Goal: Transaction & Acquisition: Purchase product/service

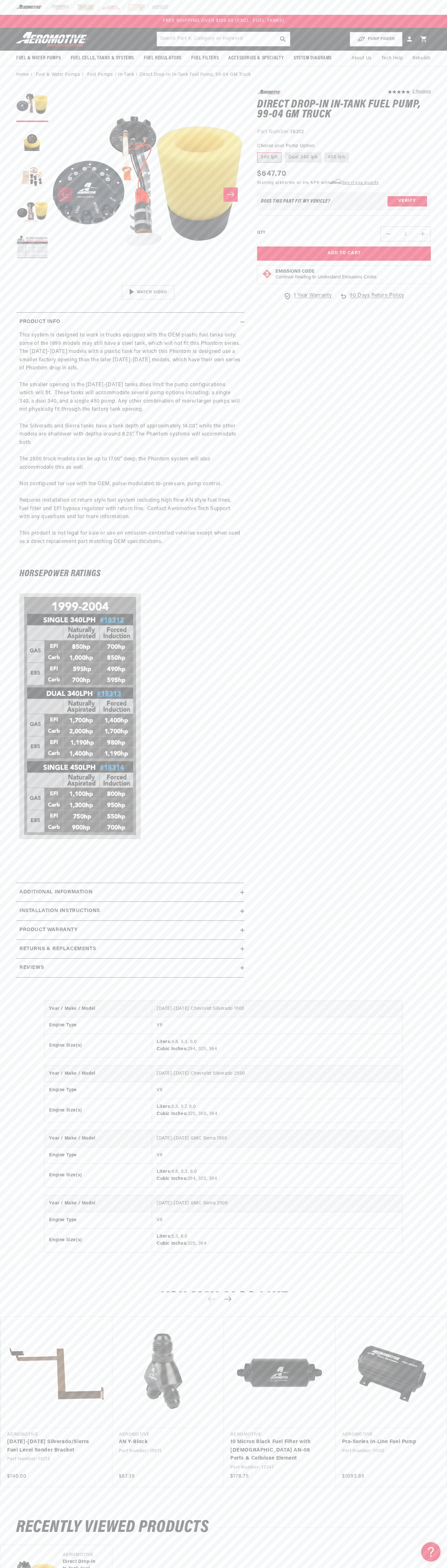
click at [372, 4] on div at bounding box center [224, 7] width 447 height 15
click at [434, 699] on section "5.0 star rating 2 Reviews Direct Drop-In In-Tank Fuel Pump, 99-04 GM Truck Dire…" at bounding box center [224, 536] width 447 height 905
click at [36, 1563] on html "Skip to content Your cart Your cart is empty Loading... You may also like Subto…" at bounding box center [224, 784] width 447 height 1568
click at [2, 79] on div "Home Fuel & Water Pumps Fuel Pumps In-Tank Direct Drop-In In-Tank Fuel Pump, 99…" at bounding box center [224, 75] width 447 height 7
